Goal: Task Accomplishment & Management: Use online tool/utility

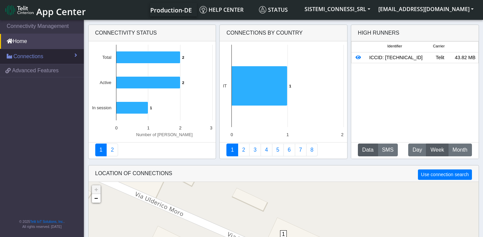
click at [43, 58] on span "Connections" at bounding box center [28, 56] width 30 height 8
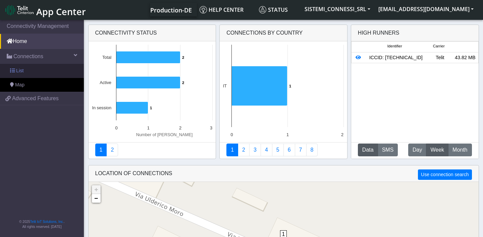
click at [39, 69] on link "List" at bounding box center [42, 71] width 84 height 14
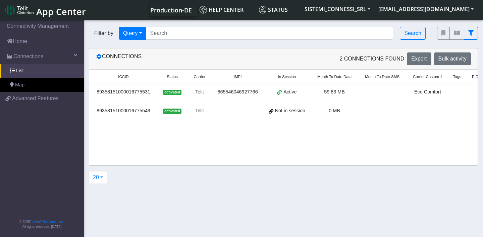
click at [378, 90] on td at bounding box center [382, 93] width 48 height 19
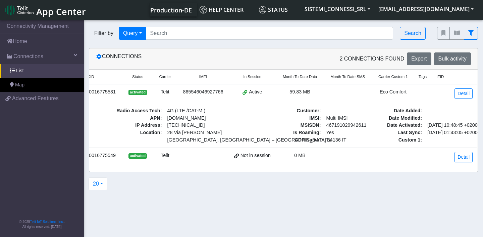
scroll to position [0, 48]
click at [466, 97] on link "Detail" at bounding box center [464, 93] width 18 height 10
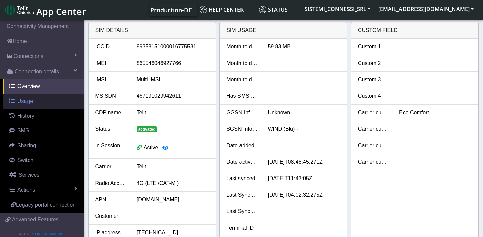
click at [41, 102] on link "Usage" at bounding box center [43, 101] width 81 height 15
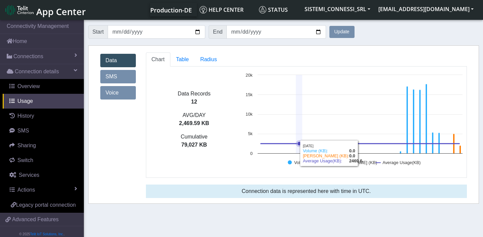
scroll to position [2, 0]
